Goal: Task Accomplishment & Management: Manage account settings

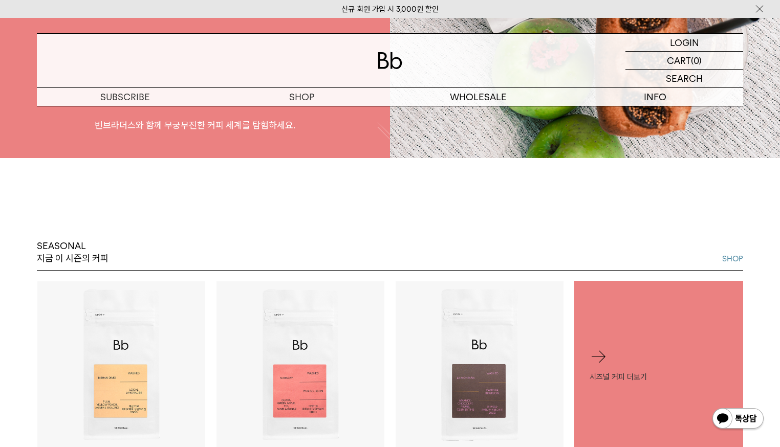
scroll to position [512, 0]
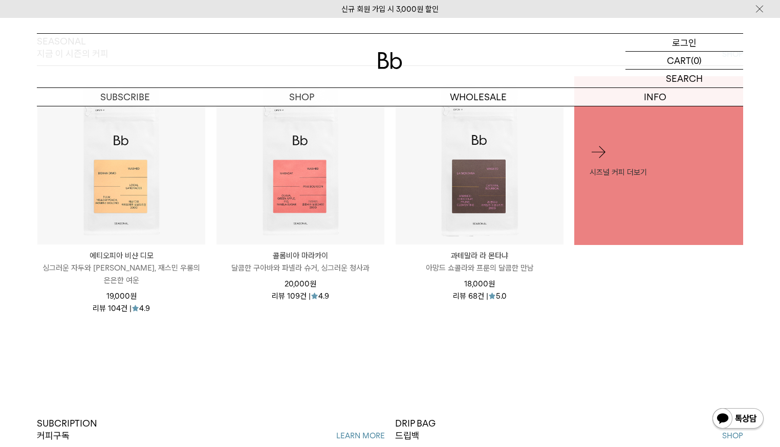
click at [697, 41] on div "LOGIN 로그인" at bounding box center [685, 42] width 118 height 17
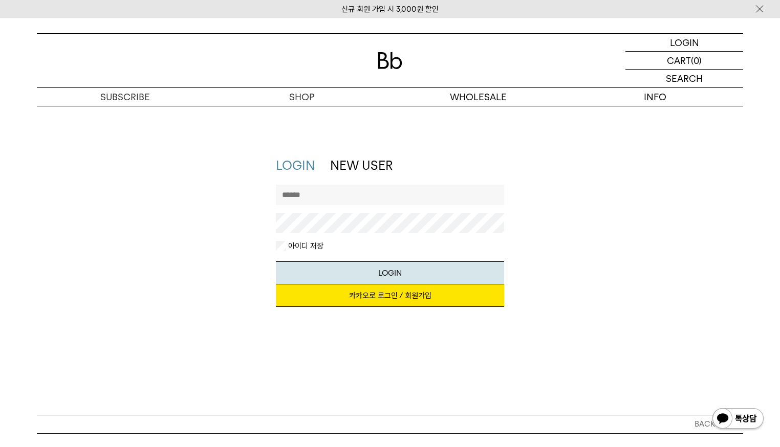
click at [434, 299] on link "카카오로 로그인 / 회원가입" at bounding box center [390, 296] width 229 height 23
click at [525, 213] on div "LOGIN NEW USER 지금 가입하시면 3,000원 쿠폰과 매월 회원 전용 커피 혜택을 드려요. 카카오로 로그인 / 회원가입 아이디로 로그…" at bounding box center [390, 237] width 717 height 160
